Goal: Information Seeking & Learning: Learn about a topic

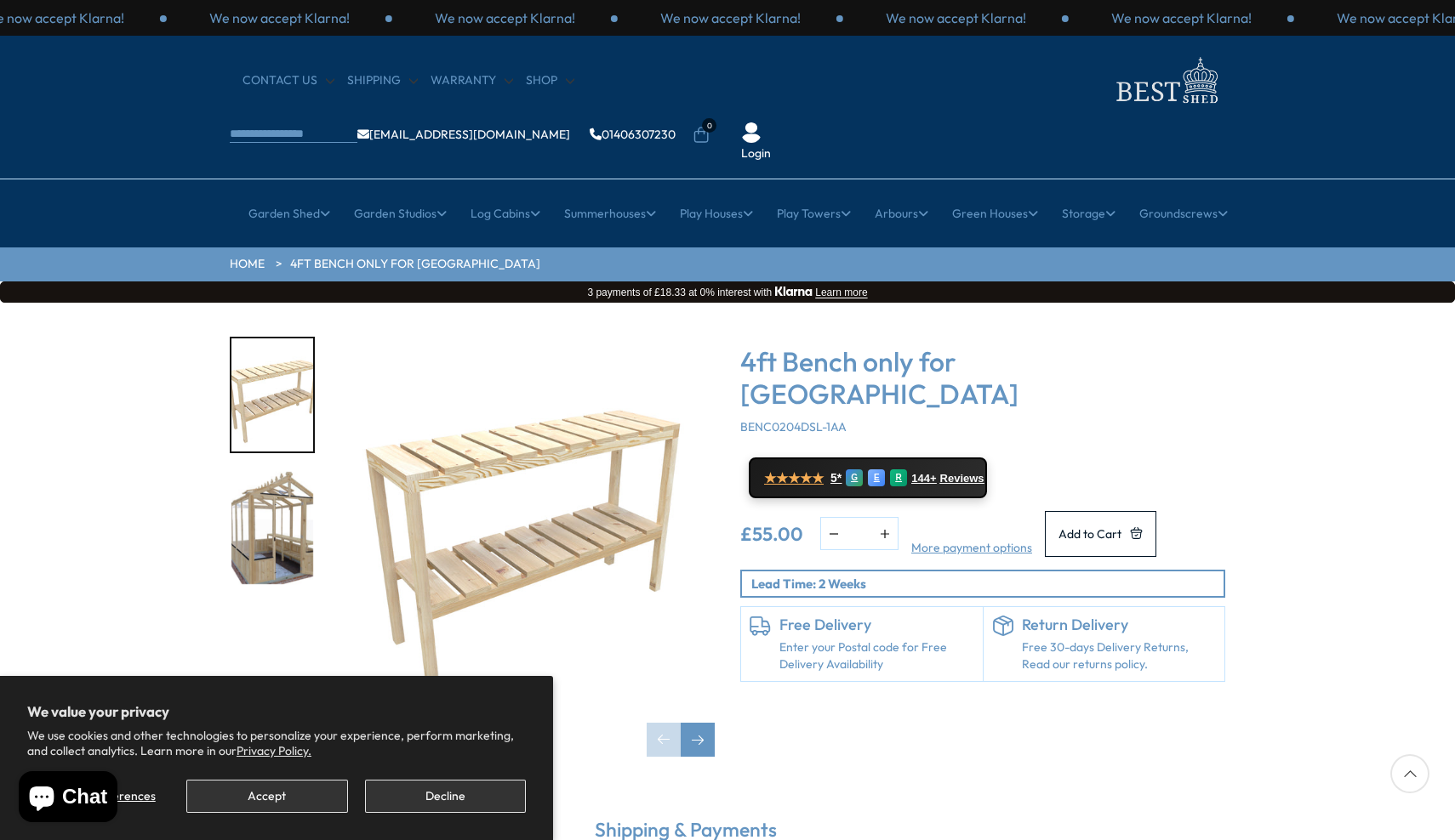
click at [273, 799] on button "Accept" at bounding box center [267, 796] width 161 height 33
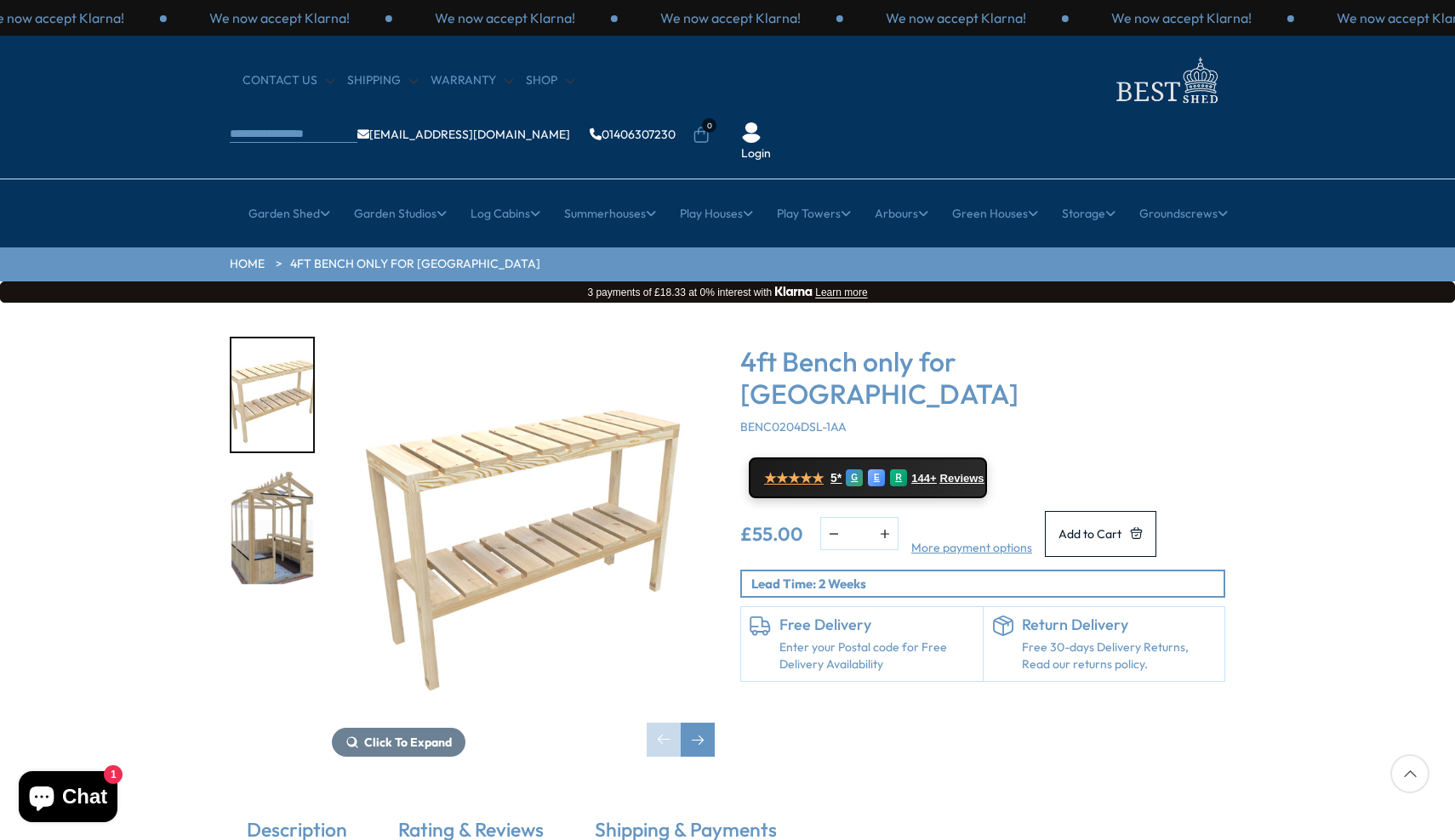
click at [487, 461] on img "1 / 2" at bounding box center [523, 528] width 383 height 383
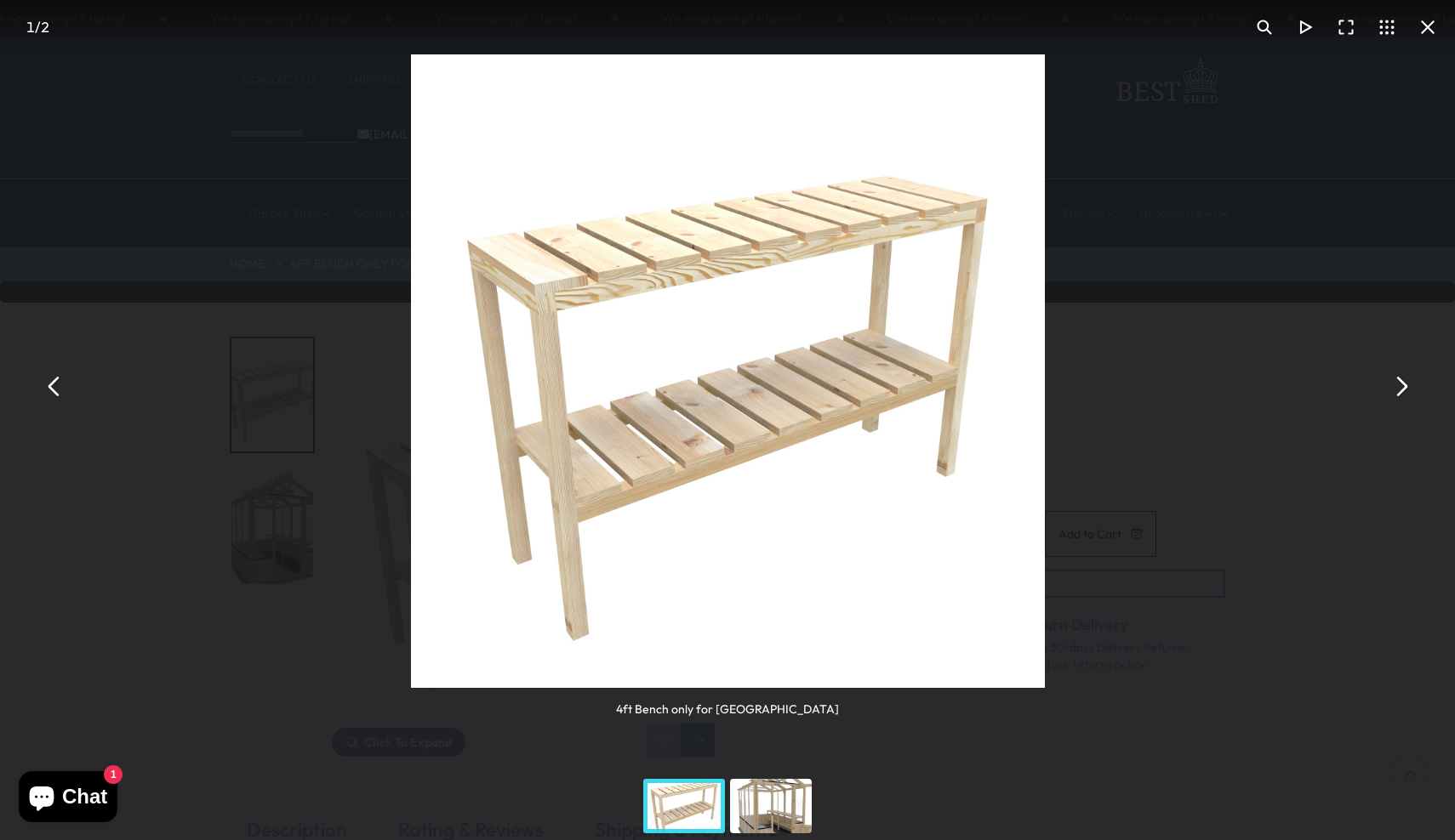
click at [1406, 381] on button "You can close this modal content with the ESC key" at bounding box center [1400, 386] width 41 height 41
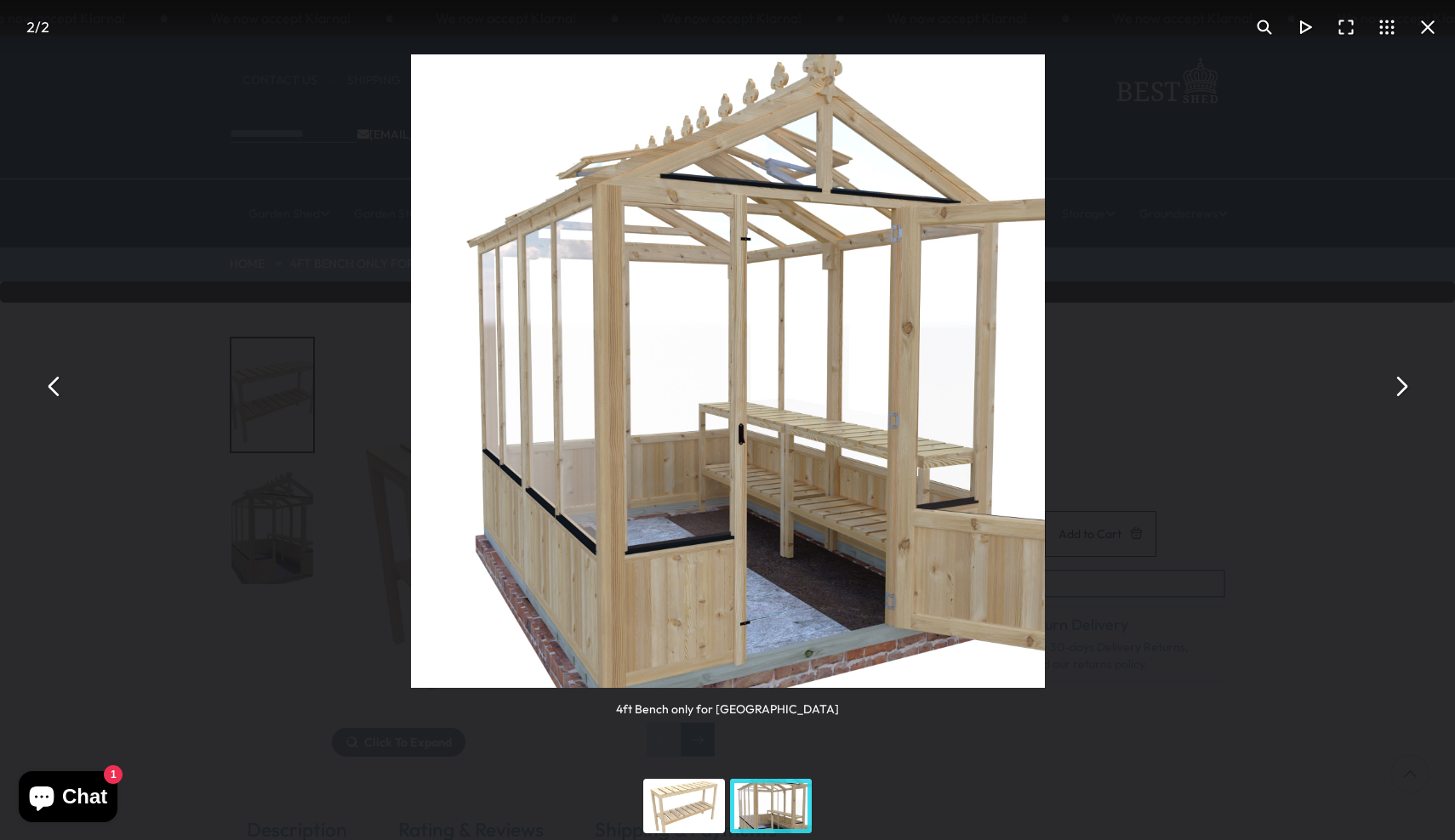
click at [1407, 382] on button "You can close this modal content with the ESC key" at bounding box center [1400, 386] width 41 height 41
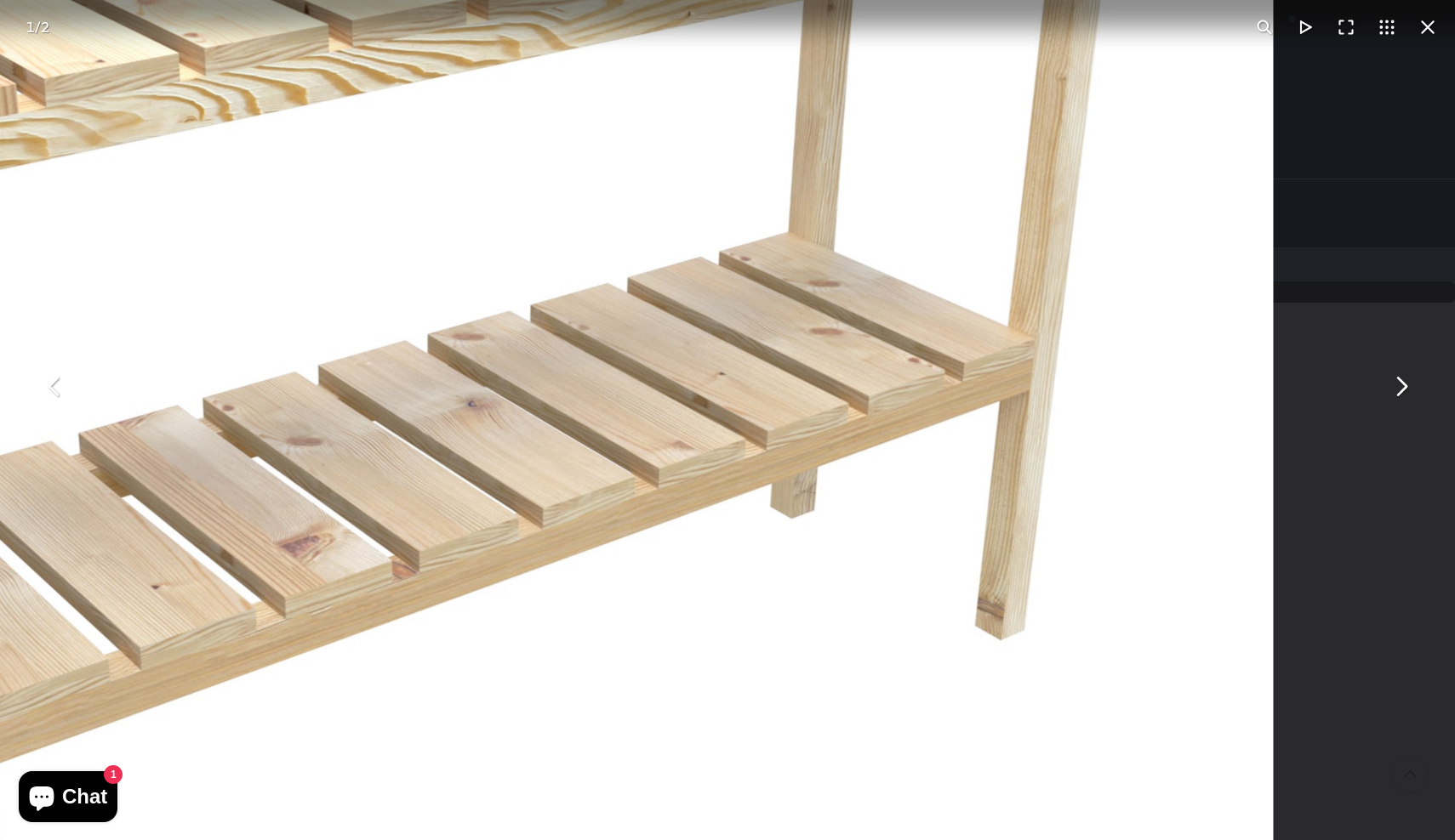
click at [911, 377] on img "You can close this modal content with the ESC key" at bounding box center [402, 349] width 1742 height 1742
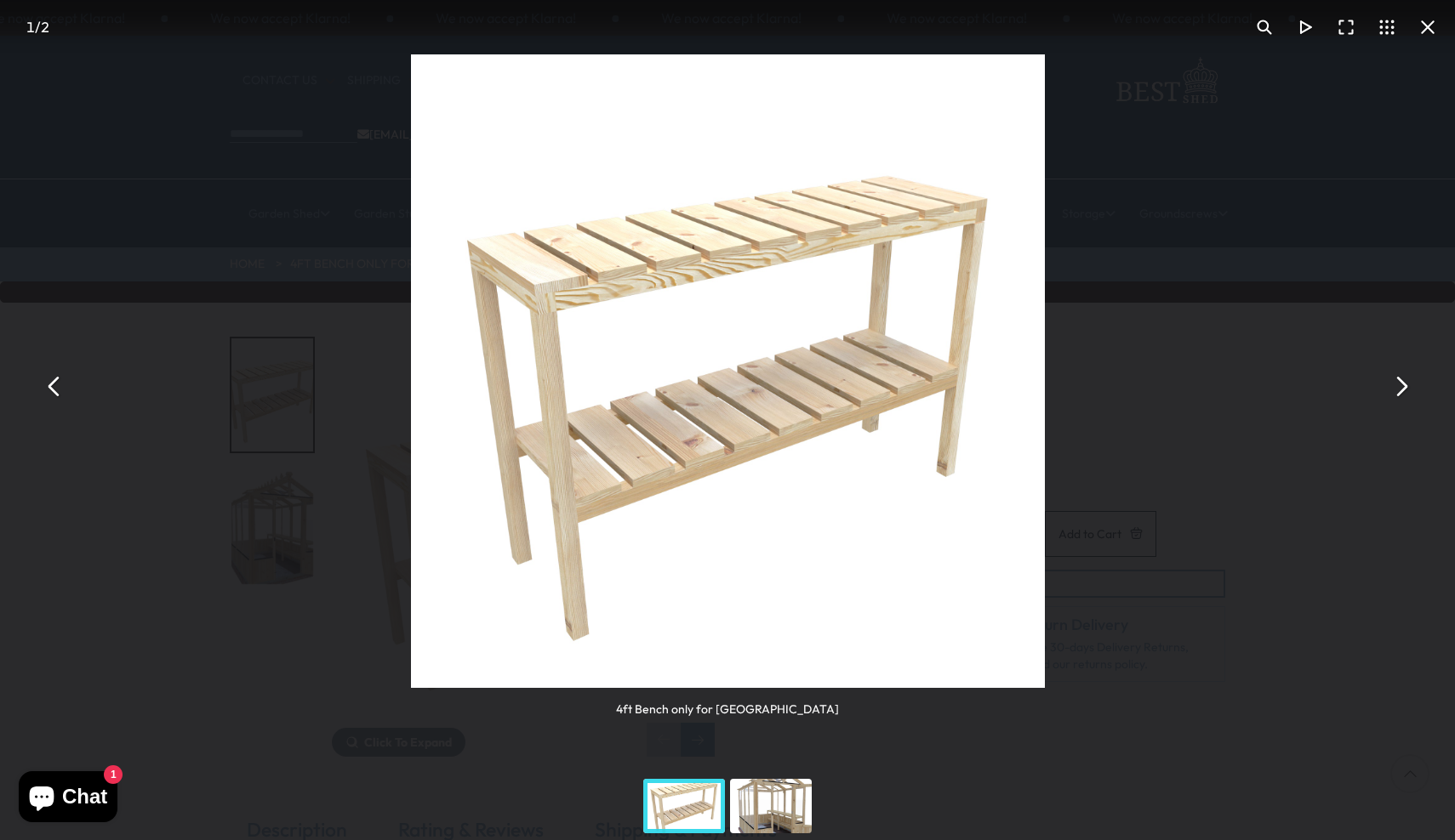
click at [1307, 28] on button "You can close this modal content with the ESC key" at bounding box center [1305, 27] width 41 height 41
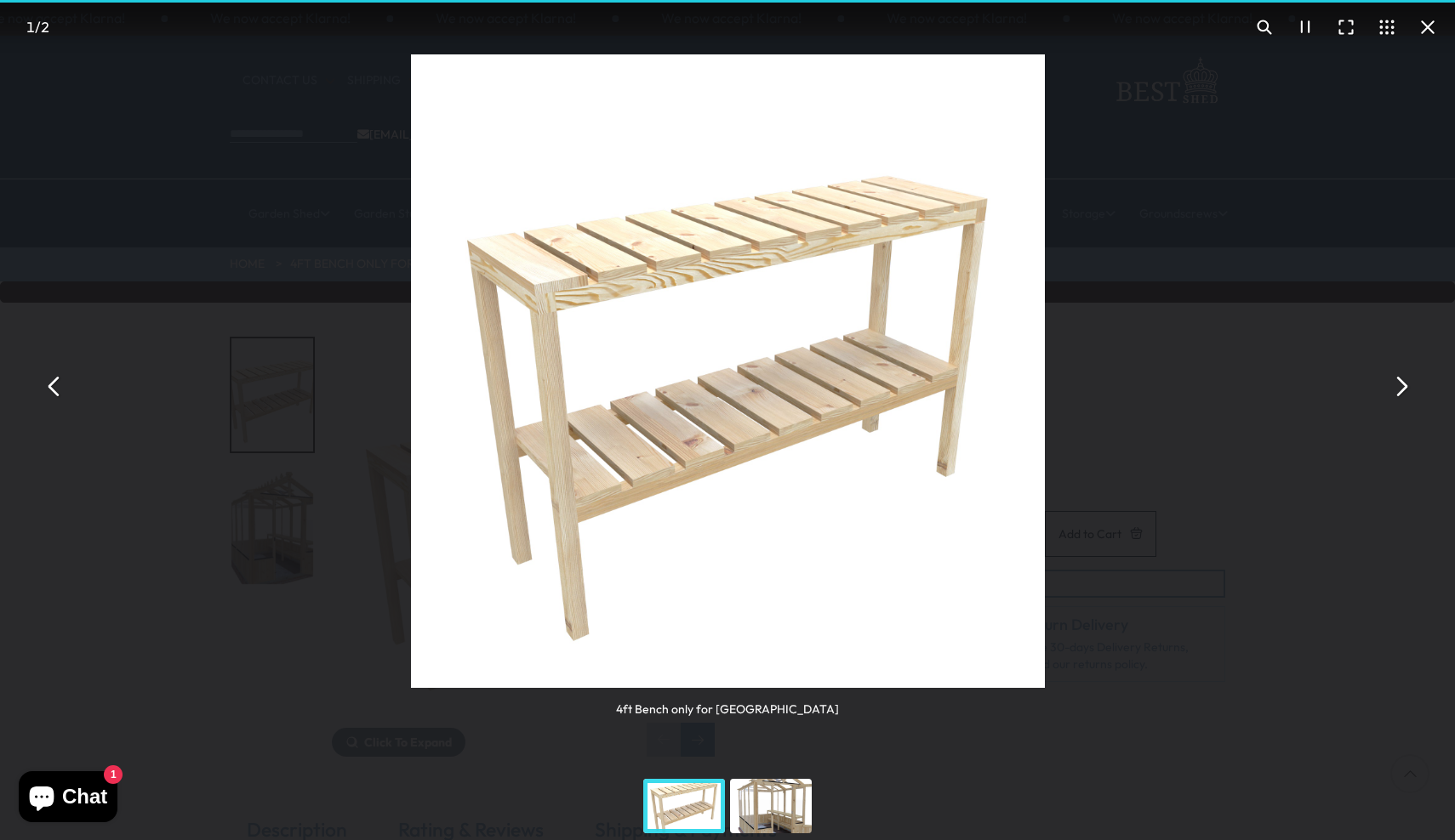
click at [1434, 26] on button "You can close this modal content with the ESC key" at bounding box center [1427, 27] width 41 height 41
